Goal: Task Accomplishment & Management: Complete application form

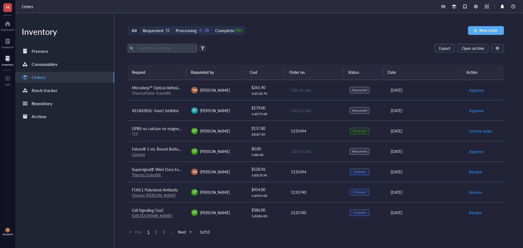
click at [334, 44] on div "Export Open archive" at bounding box center [316, 48] width 377 height 9
click at [491, 30] on span "New order" at bounding box center [489, 30] width 18 height 4
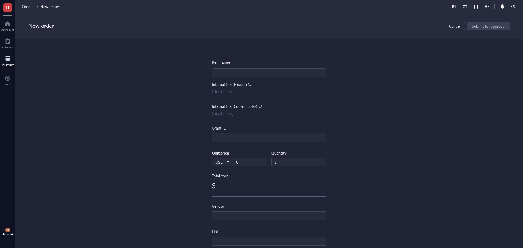
click at [245, 74] on input "search" at bounding box center [269, 73] width 108 height 8
paste input "Falcon® Permeable Support for 6-well Plate with 0.4 µm Transparent PET Membrane…"
type input "Falcon® Permeable Support for 6-well Plate with 0.4 µm Transparent PET Membrane…"
click at [223, 136] on input "text" at bounding box center [269, 138] width 114 height 9
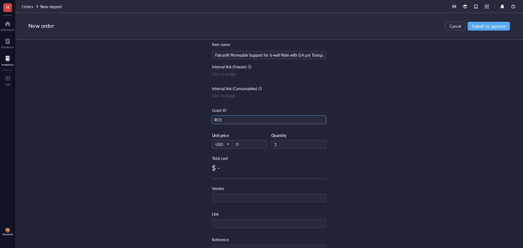
scroll to position [27, 0]
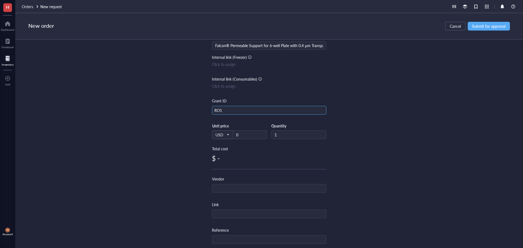
type input "RO1"
click at [226, 194] on div "Item name * Falcon® Permeable Support for 6-well Plate with 0.4 µm Transparent …" at bounding box center [269, 183] width 114 height 302
click at [226, 190] on input "text" at bounding box center [269, 189] width 114 height 9
type input "[PERSON_NAME] Scientific"
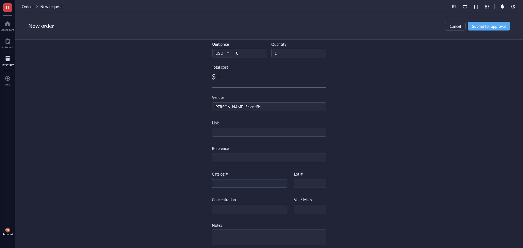
click at [218, 180] on input "text" at bounding box center [249, 184] width 75 height 9
paste input "353090"
type input "353090"
click at [395, 131] on div "Item name * Falcon® Permeable Support for 6-well Plate with 0.4 µm Transparent …" at bounding box center [269, 144] width 508 height 209
click at [482, 28] on span "Submit for approval" at bounding box center [489, 26] width 34 height 4
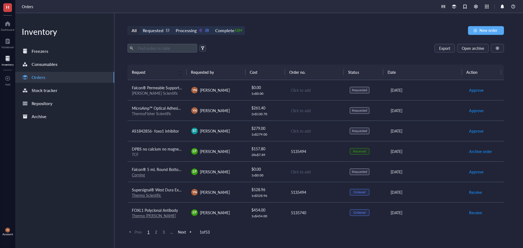
click at [481, 23] on div "All Requested 13 Processing 0 28 Complete 1264 New order Export Open archive Re…" at bounding box center [315, 130] width 403 height 235
click at [479, 28] on button "New order" at bounding box center [486, 30] width 36 height 9
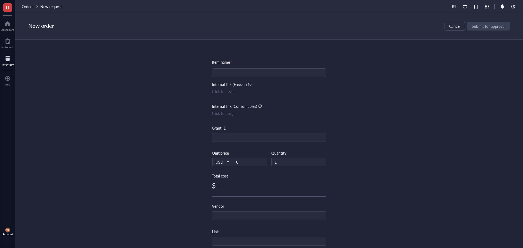
click at [227, 77] on div at bounding box center [269, 72] width 114 height 9
paste input "Falcon® Permeable Support for 12-well Plate with 0.4 µm Transparent PET Membran…"
type input "Falcon® Permeable Support for 12-well Plate with 0.4 µm Transparent PET Membran…"
click at [221, 136] on input "text" at bounding box center [269, 138] width 114 height 9
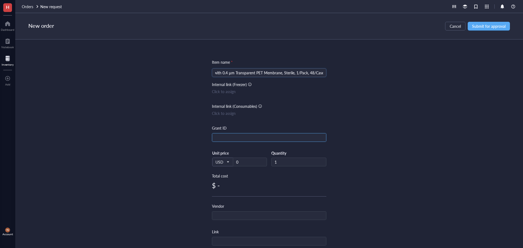
scroll to position [0, 0]
type input "RO1"
click at [220, 216] on input "text" at bounding box center [269, 216] width 114 height 9
type input "[PERSON_NAME] Scientific"
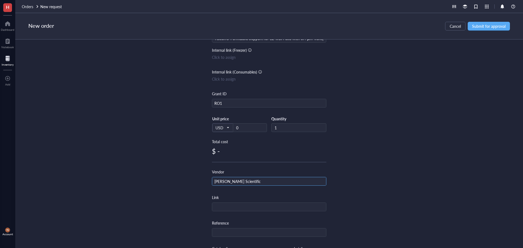
scroll to position [82, 0]
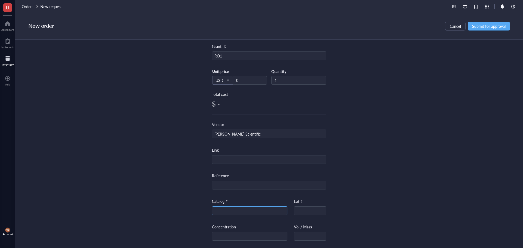
click at [227, 211] on input "text" at bounding box center [249, 211] width 75 height 9
paste input "353180"
type input "353180"
click at [401, 173] on div "Item name * Falcon® Permeable Support for 12-well Plate with 0.4 µm Transparent…" at bounding box center [269, 144] width 508 height 209
click at [493, 29] on button "Submit for approval" at bounding box center [489, 26] width 42 height 9
